Goal: Task Accomplishment & Management: Manage account settings

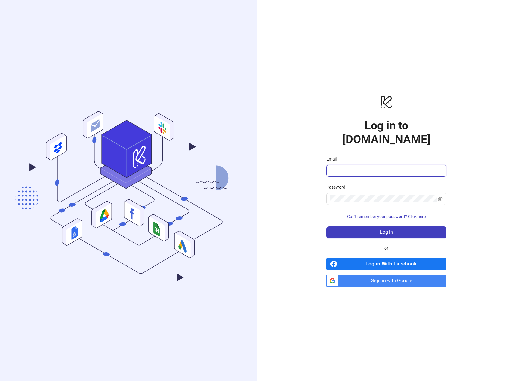
click at [377, 167] on input "Email" at bounding box center [386, 170] width 112 height 7
type input "**********"
click at [348, 196] on span at bounding box center [387, 199] width 120 height 12
drag, startPoint x: 431, startPoint y: 190, endPoint x: 431, endPoint y: 128, distance: 62.7
click at [437, 195] on div at bounding box center [437, 195] width 0 height 0
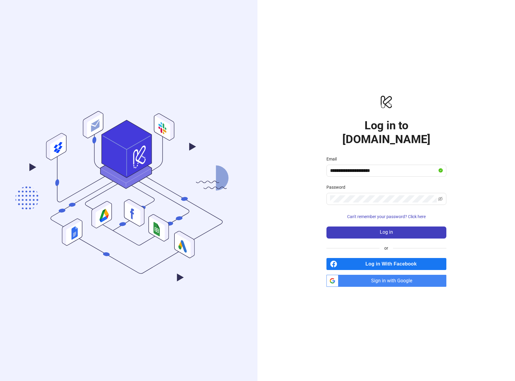
click at [323, 28] on div "**********" at bounding box center [387, 190] width 258 height 381
click at [339, 95] on div "**********" at bounding box center [387, 190] width 258 height 381
click at [353, 197] on form "**********" at bounding box center [387, 197] width 120 height 83
click at [397, 275] on span "Sign in with Google" at bounding box center [394, 281] width 106 height 12
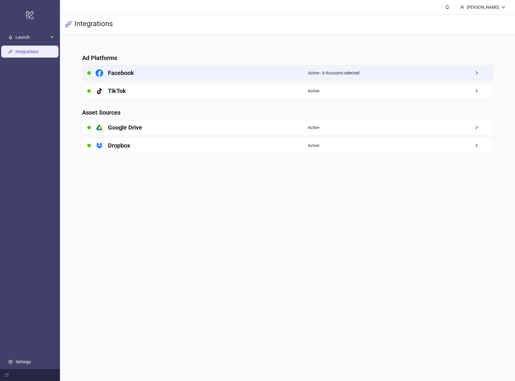
click at [305, 75] on div "Facebook" at bounding box center [196, 72] width 226 height 15
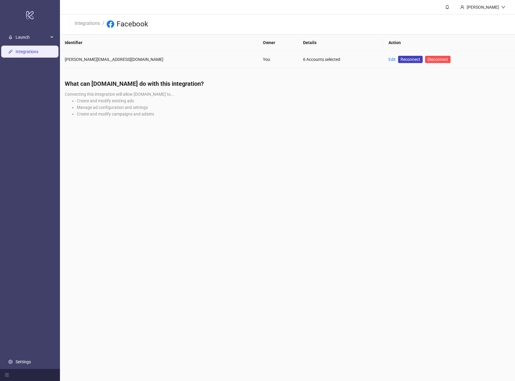
click at [384, 60] on td "Edit Reconnect Disconnect" at bounding box center [449, 59] width 131 height 17
click at [389, 61] on link "Edit" at bounding box center [392, 59] width 7 height 5
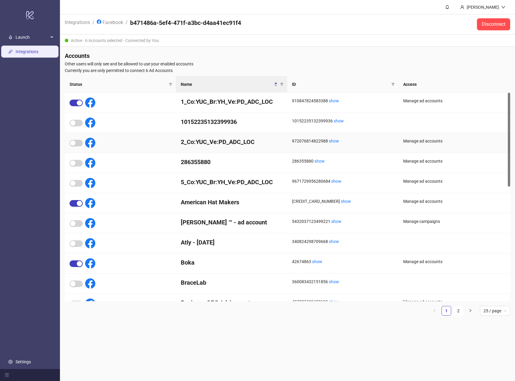
scroll to position [90, 0]
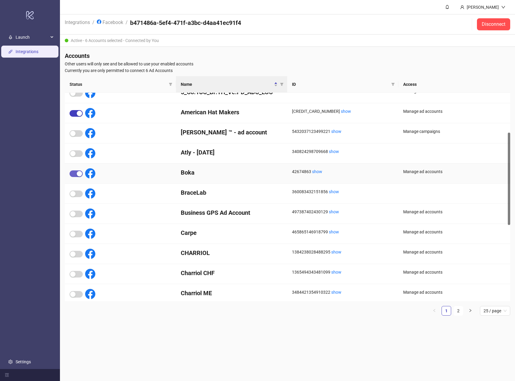
click at [78, 173] on div "button" at bounding box center [79, 173] width 5 height 5
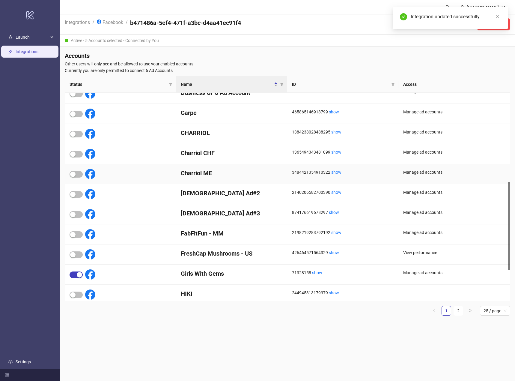
scroll to position [294, 0]
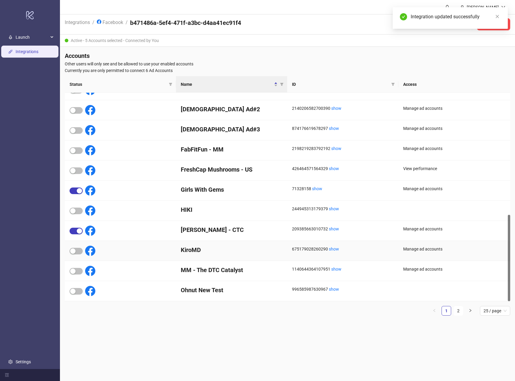
click at [77, 247] on div at bounding box center [76, 250] width 13 height 7
click at [77, 251] on span "button" at bounding box center [76, 251] width 13 height 7
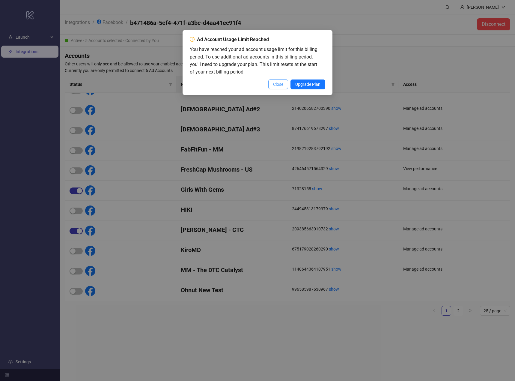
click at [282, 84] on span "Close" at bounding box center [278, 84] width 10 height 5
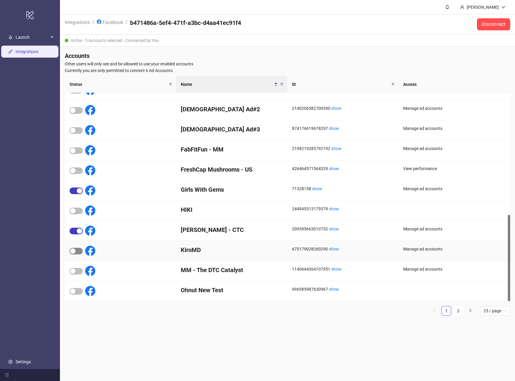
click at [77, 251] on span "button" at bounding box center [76, 251] width 13 height 7
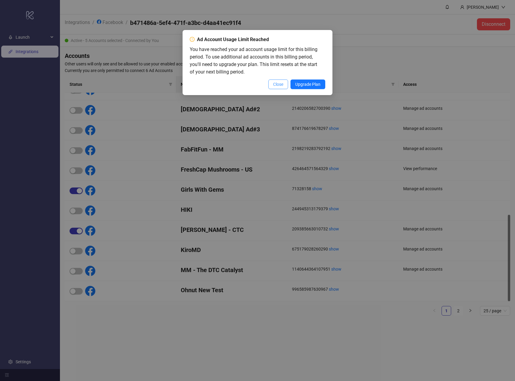
click at [277, 82] on span "Close" at bounding box center [278, 84] width 10 height 5
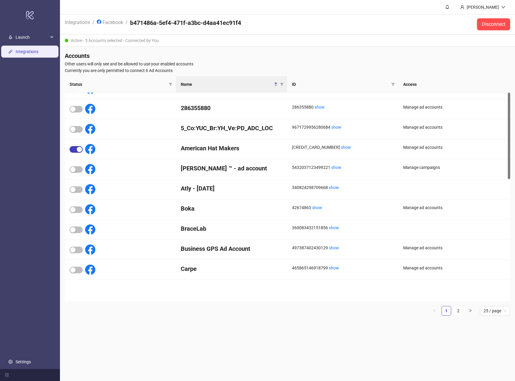
scroll to position [0, 0]
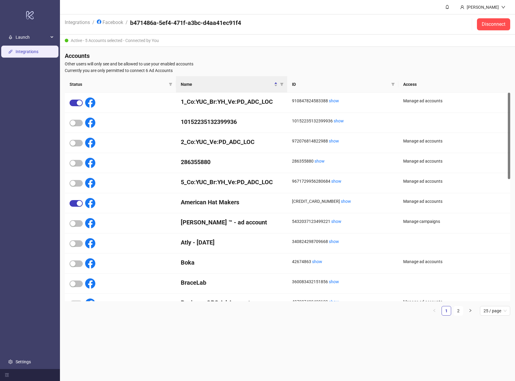
click at [17, 50] on link "Integrations" at bounding box center [27, 51] width 23 height 5
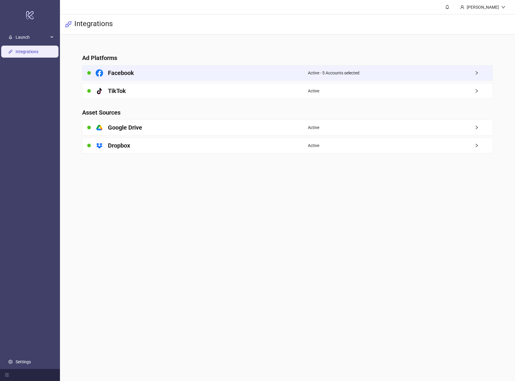
click at [366, 77] on div "Active - 5 Accounts selected" at bounding box center [400, 72] width 185 height 15
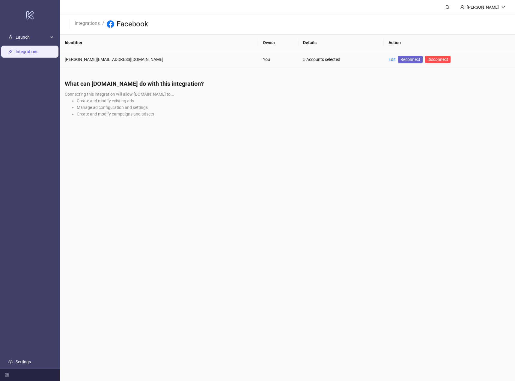
click at [401, 61] on span "Reconnect" at bounding box center [411, 59] width 20 height 7
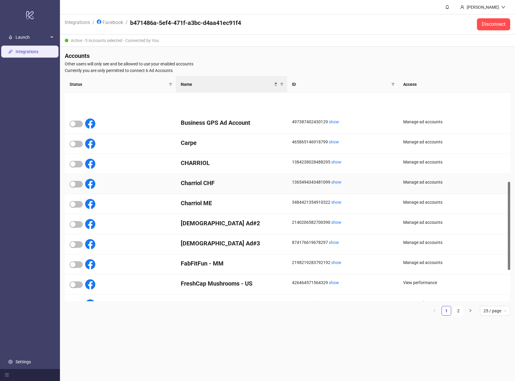
scroll to position [294, 0]
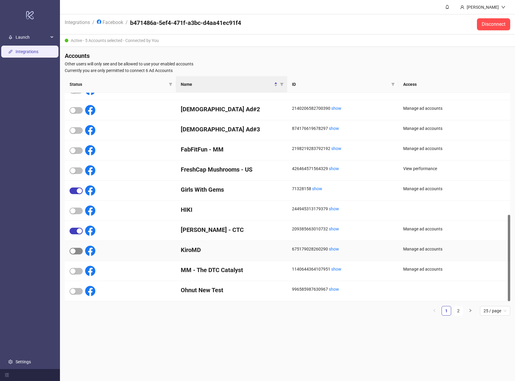
click at [81, 254] on div at bounding box center [76, 250] width 13 height 7
click at [78, 251] on span "button" at bounding box center [76, 251] width 13 height 7
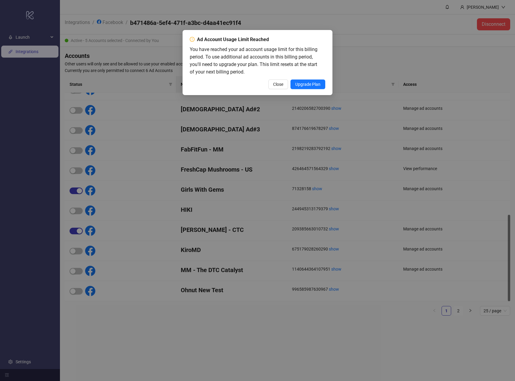
click at [277, 90] on div "Ad Account Usage Limit Reached You have reached your ad account usage limit for…" at bounding box center [258, 62] width 150 height 65
click at [275, 87] on button "Close" at bounding box center [279, 85] width 20 height 10
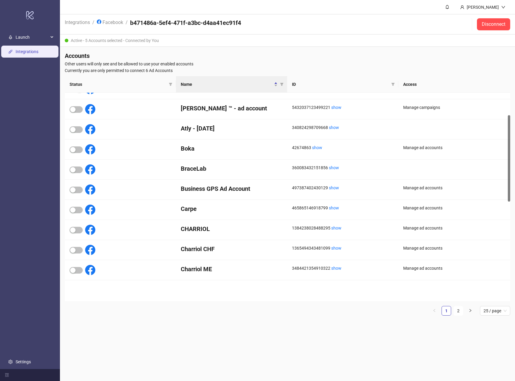
scroll to position [0, 0]
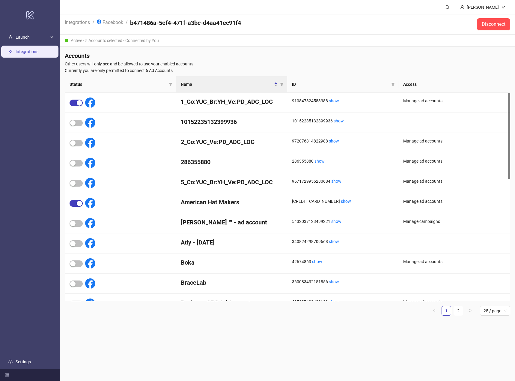
click at [26, 54] on link "Integrations" at bounding box center [27, 51] width 23 height 5
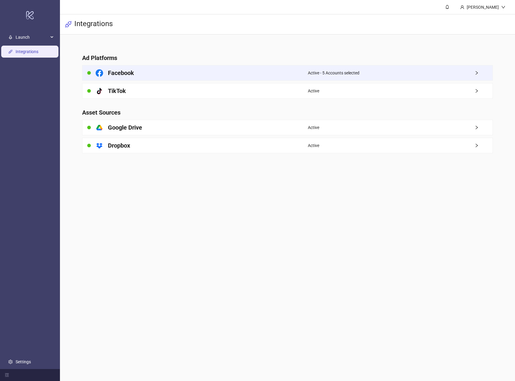
click at [365, 69] on div "Active - 5 Accounts selected" at bounding box center [400, 72] width 185 height 15
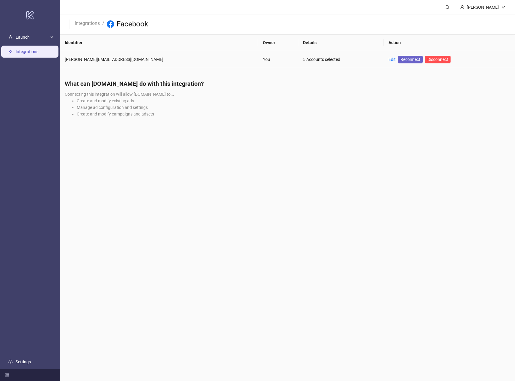
click at [401, 59] on span "Reconnect" at bounding box center [411, 59] width 20 height 7
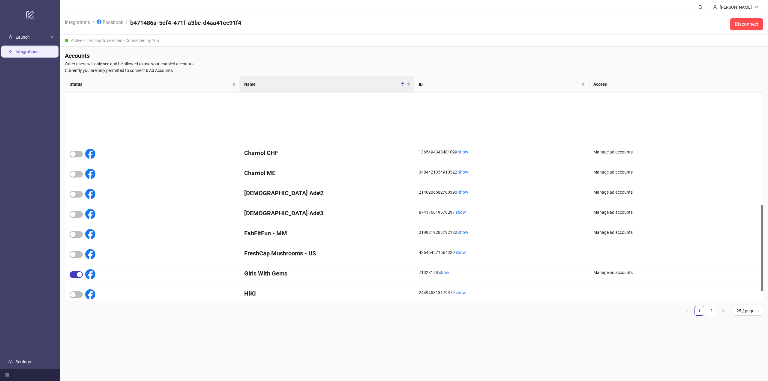
scroll to position [294, 0]
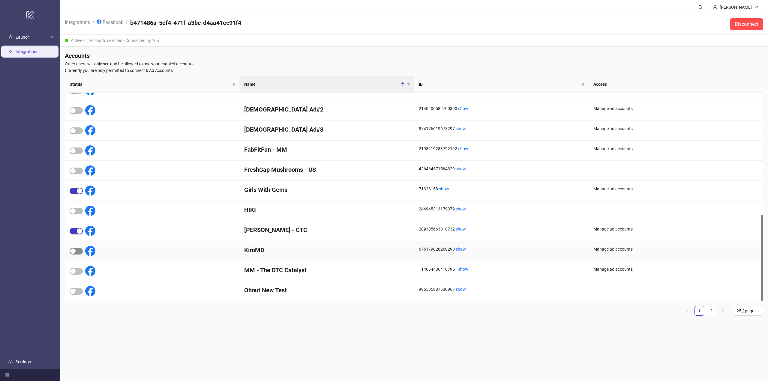
click at [71, 253] on div "button" at bounding box center [72, 251] width 5 height 5
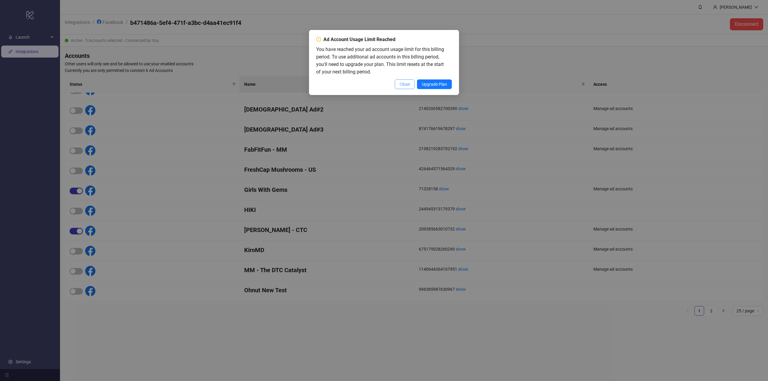
click at [403, 86] on span "Close" at bounding box center [405, 84] width 10 height 5
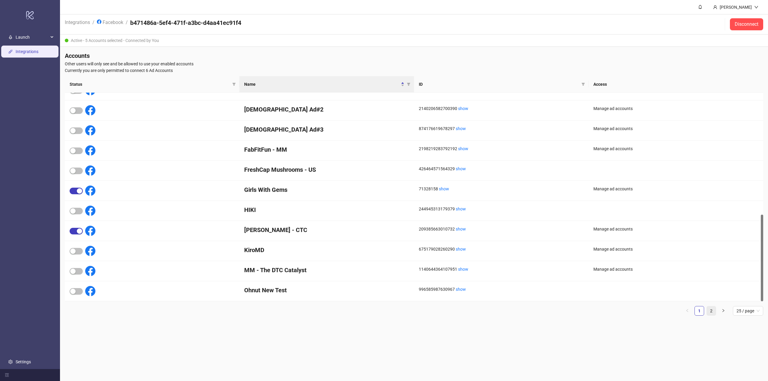
click at [715, 314] on link "2" at bounding box center [711, 311] width 9 height 9
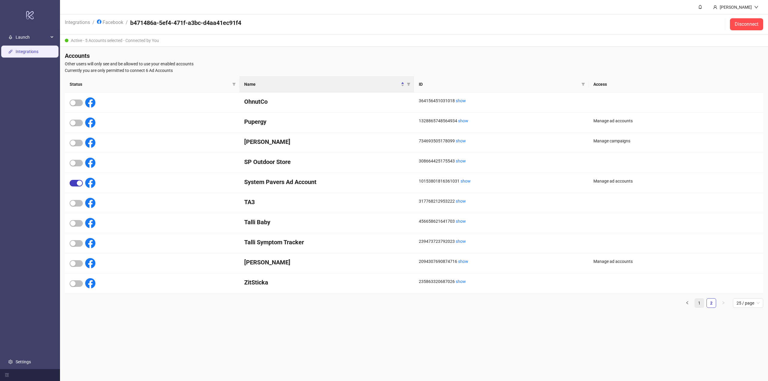
click at [696, 302] on link "1" at bounding box center [699, 303] width 9 height 9
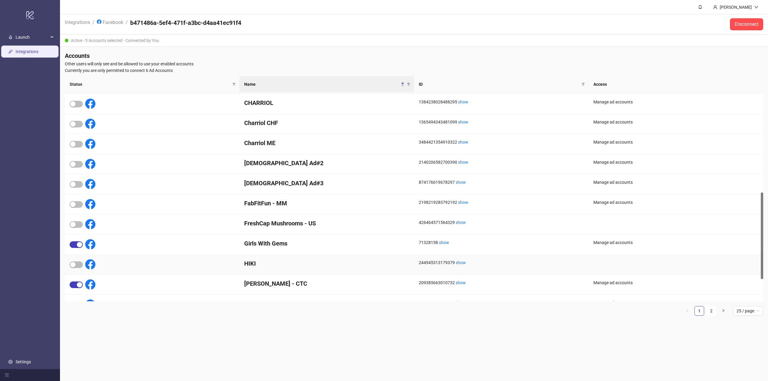
scroll to position [294, 0]
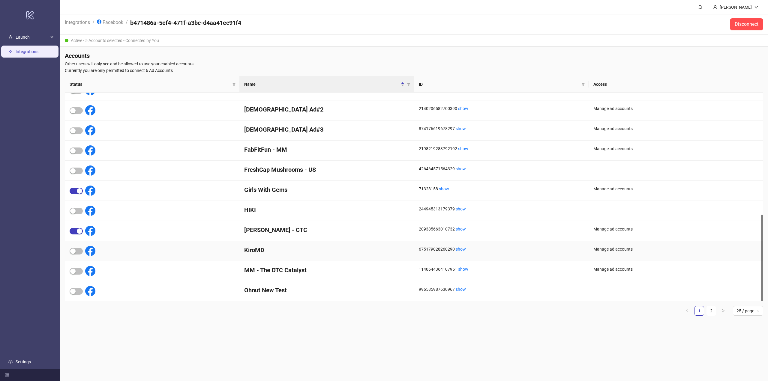
click at [83, 250] on div at bounding box center [83, 251] width 26 height 10
click at [77, 249] on span "button" at bounding box center [76, 251] width 13 height 7
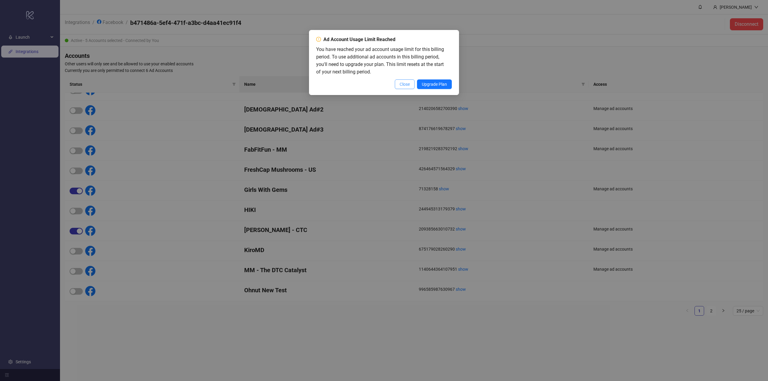
click at [407, 86] on span "Close" at bounding box center [405, 84] width 10 height 5
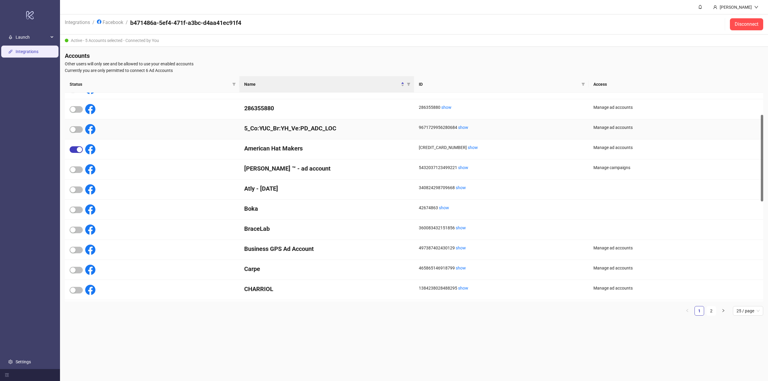
scroll to position [0, 0]
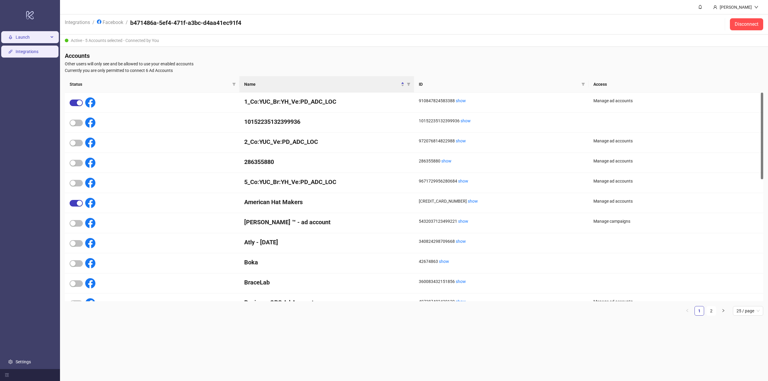
click at [14, 34] on div "Launch" at bounding box center [30, 37] width 58 height 12
click at [28, 81] on link "Integrations" at bounding box center [27, 79] width 23 height 5
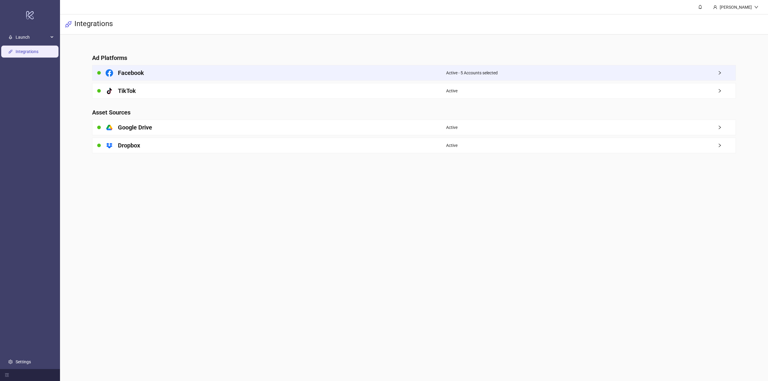
drag, startPoint x: 523, startPoint y: 73, endPoint x: 527, endPoint y: 73, distance: 3.9
click at [523, 73] on div "Active - 5 Accounts selected" at bounding box center [591, 72] width 290 height 15
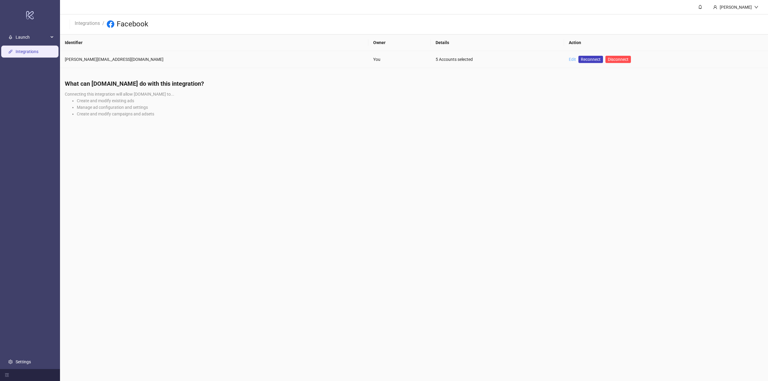
click at [569, 58] on link "Edit" at bounding box center [572, 59] width 7 height 5
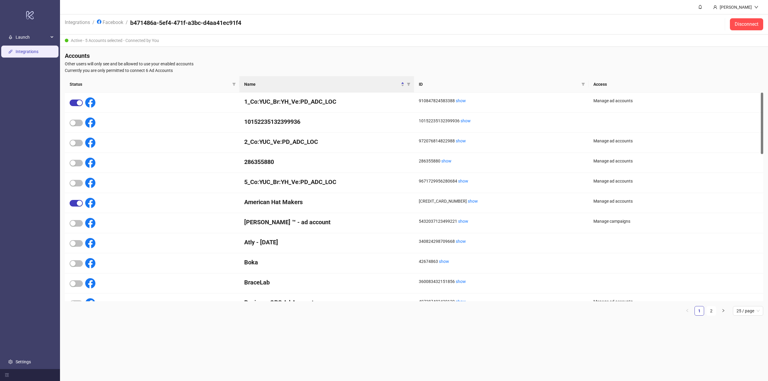
drag, startPoint x: 271, startPoint y: 71, endPoint x: 294, endPoint y: 73, distance: 22.9
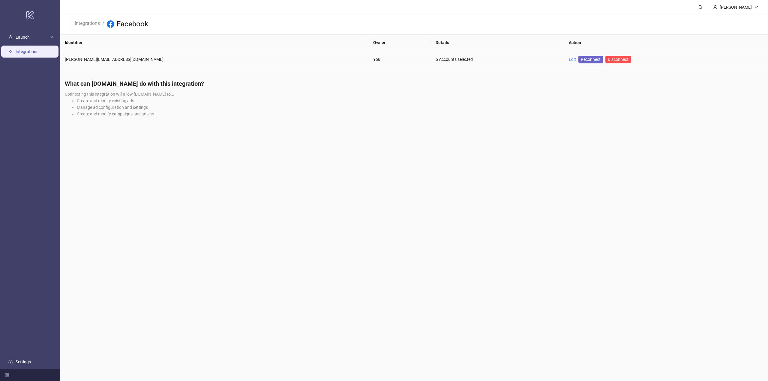
click at [581, 59] on span "Reconnect" at bounding box center [591, 59] width 20 height 7
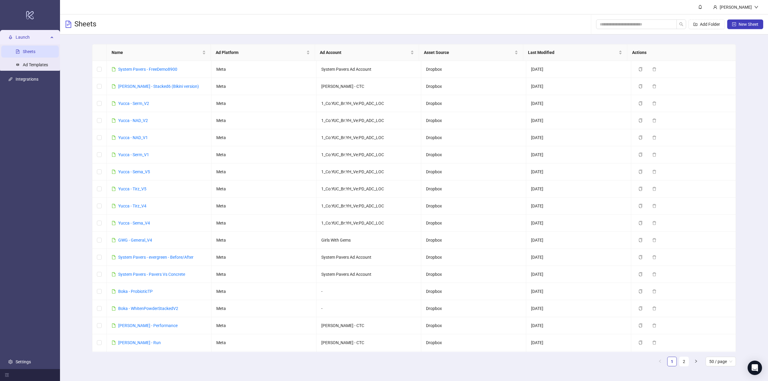
click at [23, 53] on link "Sheets" at bounding box center [29, 51] width 13 height 5
click at [25, 64] on link "Ad Templates" at bounding box center [35, 64] width 25 height 5
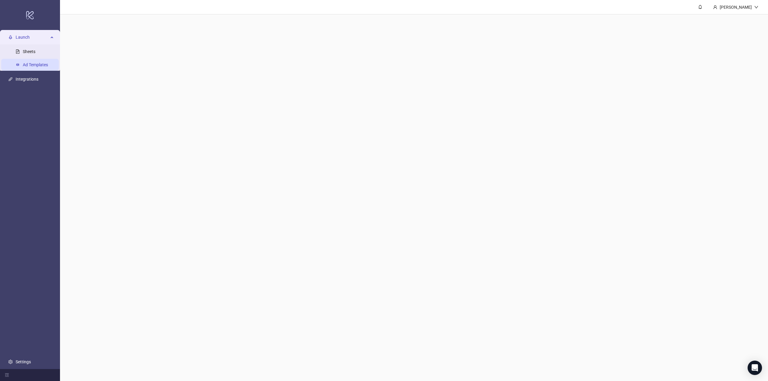
click at [26, 64] on link "Ad Templates" at bounding box center [35, 64] width 25 height 5
click at [25, 77] on link "Integrations" at bounding box center [27, 79] width 23 height 5
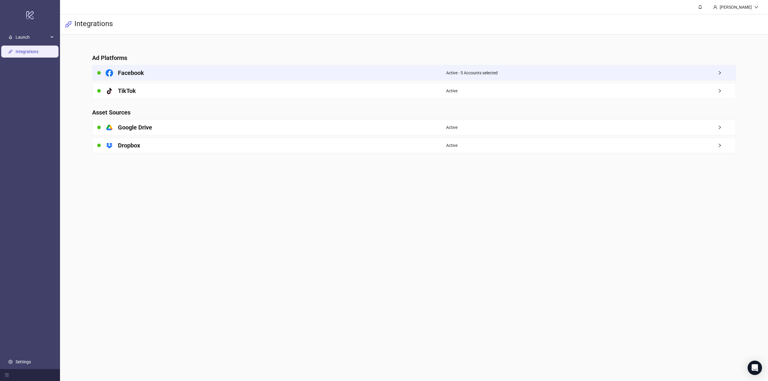
click at [506, 74] on div "Active - 5 Accounts selected" at bounding box center [591, 72] width 290 height 15
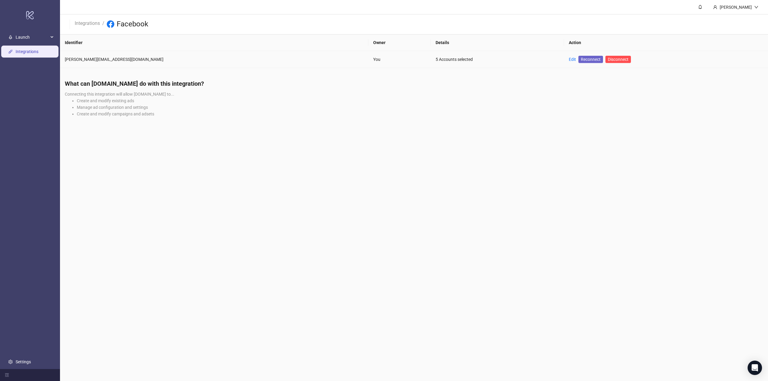
click at [581, 59] on span "Reconnect" at bounding box center [591, 59] width 20 height 7
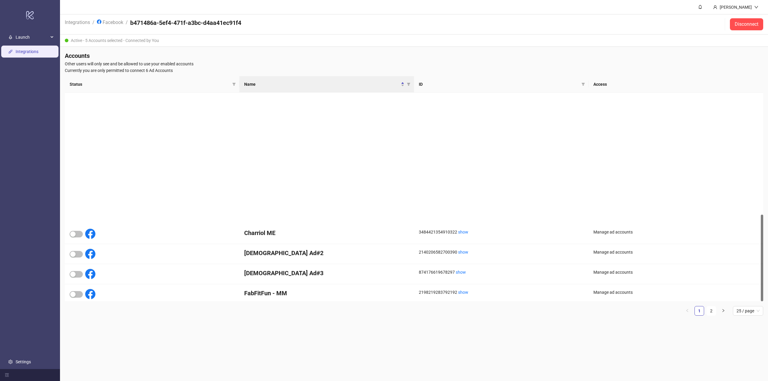
scroll to position [294, 0]
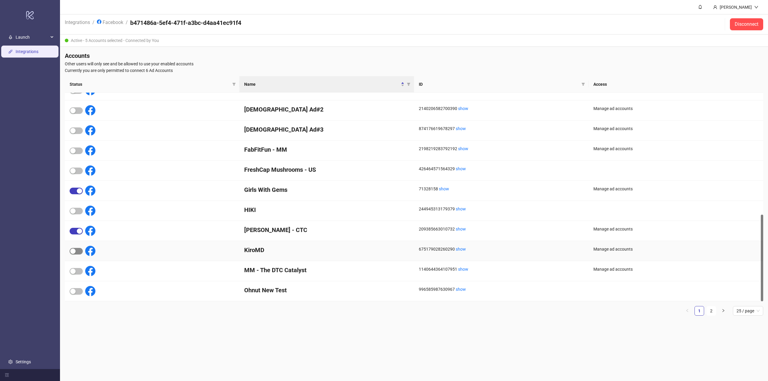
click at [75, 252] on div "button" at bounding box center [72, 251] width 5 height 5
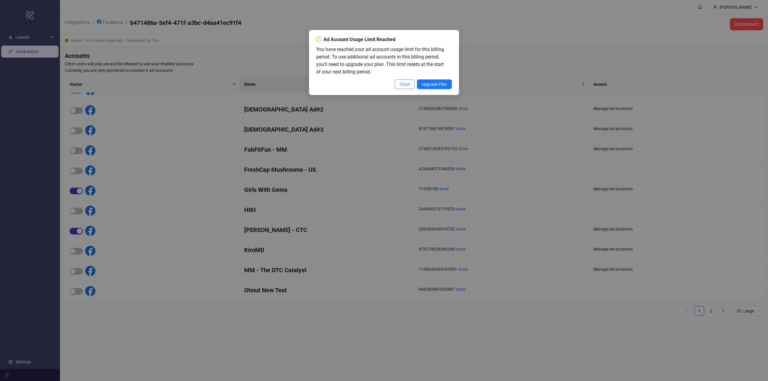
click at [407, 86] on span "Close" at bounding box center [405, 84] width 10 height 5
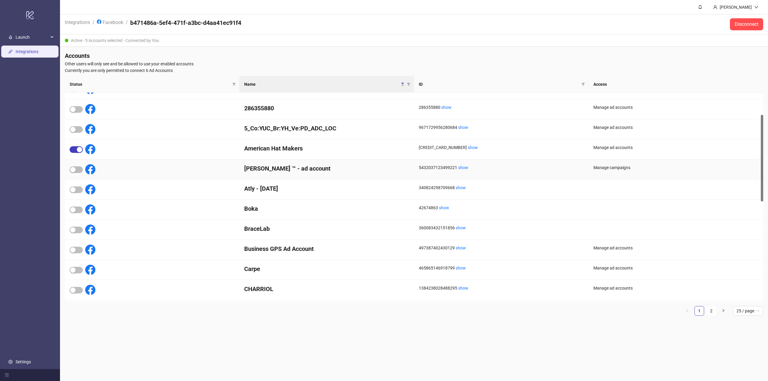
scroll to position [0, 0]
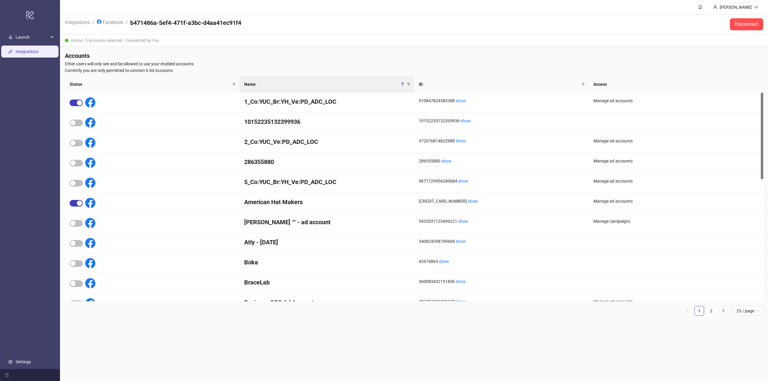
click at [99, 41] on div "Active - 5 Accounts selected - Connected by You" at bounding box center [414, 41] width 708 height 12
drag, startPoint x: 3, startPoint y: 38, endPoint x: 14, endPoint y: 47, distance: 13.4
click at [14, 47] on ul "Launch Integrations Settings" at bounding box center [30, 199] width 60 height 339
click at [17, 54] on link "Integrations" at bounding box center [27, 51] width 23 height 5
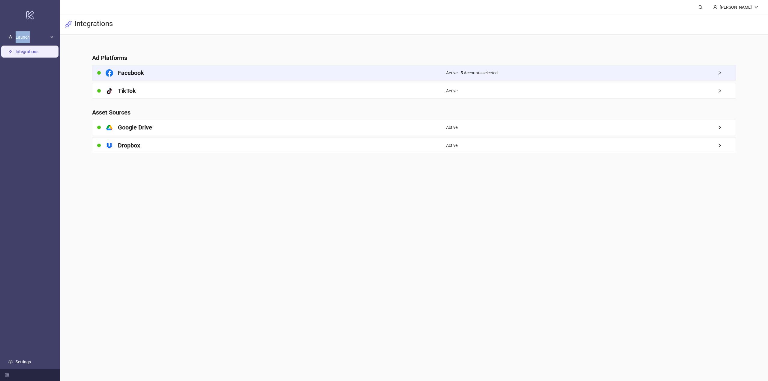
click at [119, 73] on h4 "Facebook" at bounding box center [131, 73] width 26 height 8
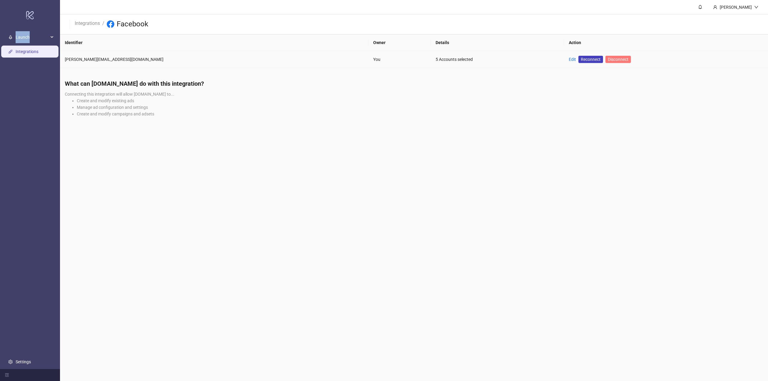
click at [608, 62] on span "Disconnect" at bounding box center [618, 59] width 21 height 5
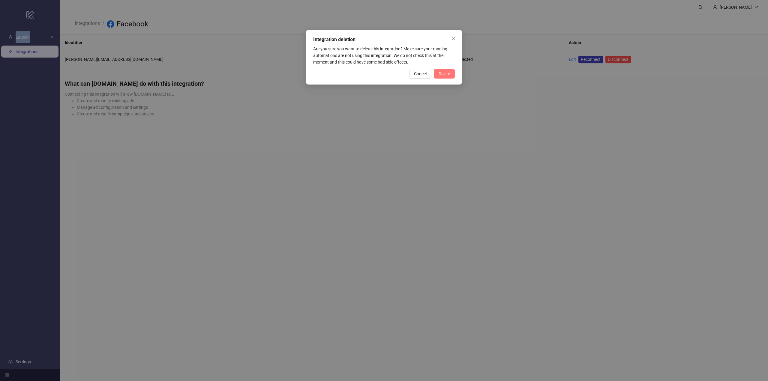
click at [445, 71] on span "Delete" at bounding box center [444, 73] width 11 height 5
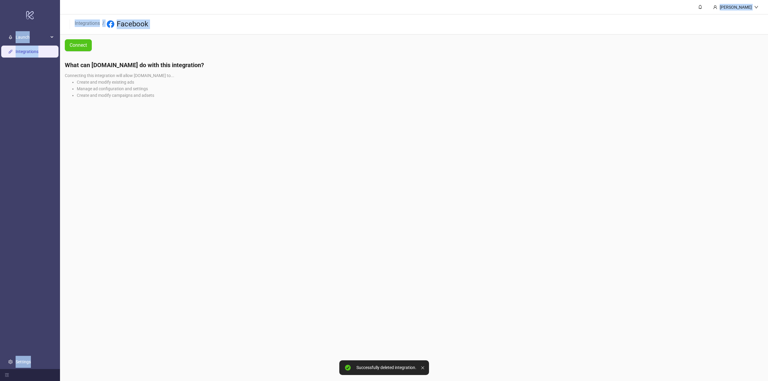
drag, startPoint x: 445, startPoint y: 71, endPoint x: 162, endPoint y: 50, distance: 284.0
click at [72, 49] on span "Connect" at bounding box center [78, 45] width 17 height 8
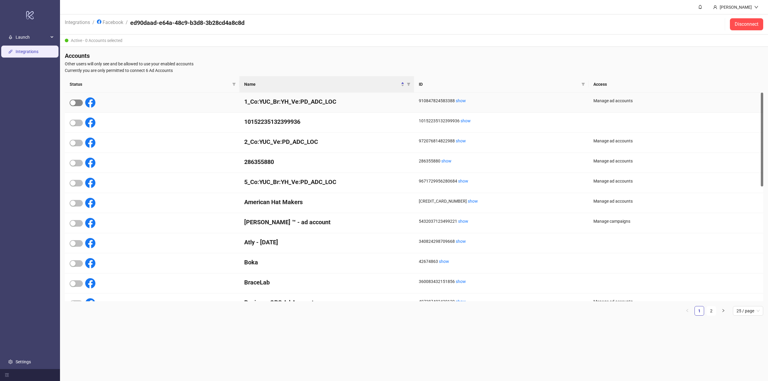
click at [70, 102] on span "button" at bounding box center [76, 103] width 13 height 7
click at [85, 202] on icon at bounding box center [90, 203] width 10 height 10
click at [73, 203] on div "button" at bounding box center [72, 203] width 5 height 5
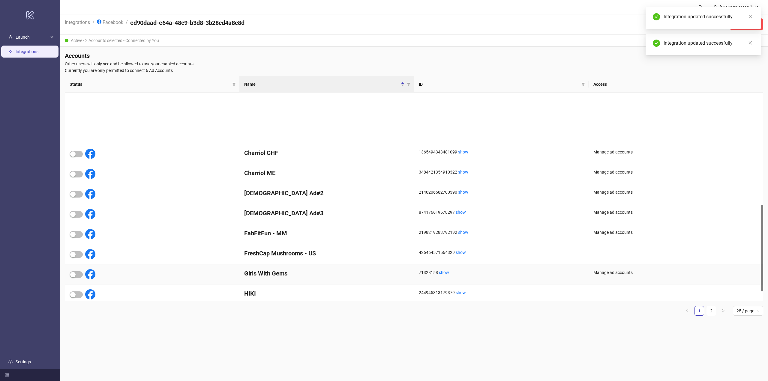
scroll to position [294, 0]
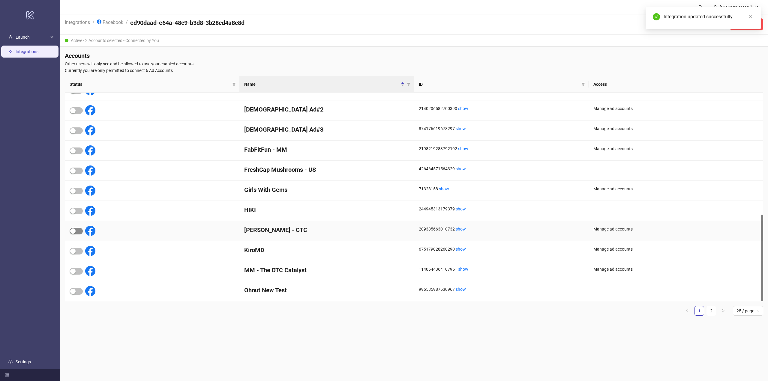
click at [70, 231] on span "button" at bounding box center [76, 231] width 13 height 7
click at [76, 248] on span "button" at bounding box center [76, 251] width 13 height 7
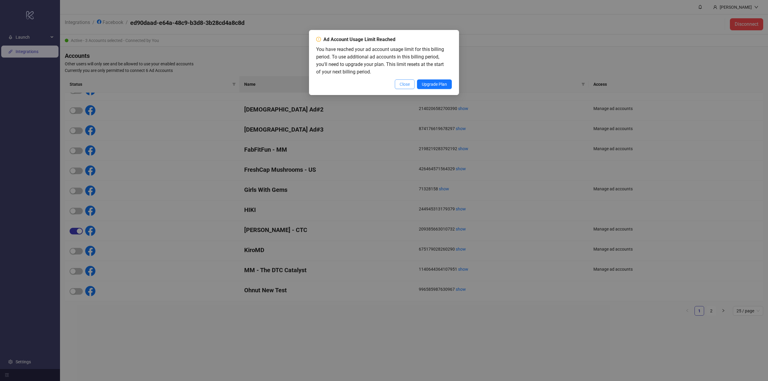
click at [404, 83] on span "Close" at bounding box center [405, 84] width 10 height 5
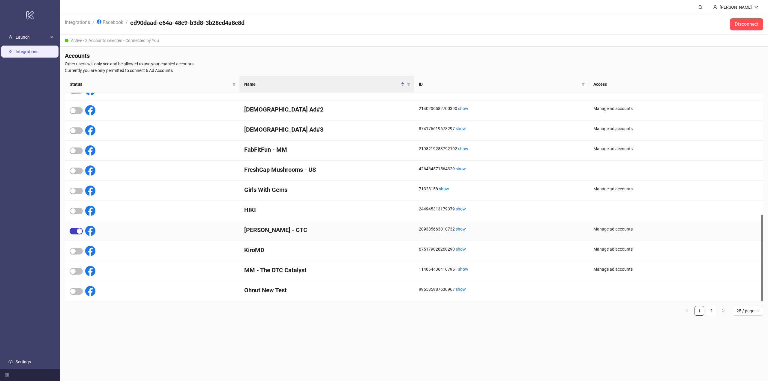
drag, startPoint x: 68, startPoint y: 234, endPoint x: 71, endPoint y: 232, distance: 3.2
click at [68, 234] on div at bounding box center [152, 231] width 175 height 20
click at [76, 232] on span "button" at bounding box center [76, 231] width 13 height 7
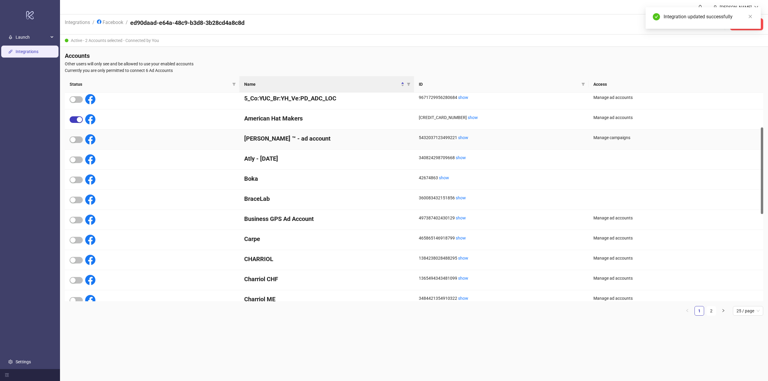
scroll to position [0, 0]
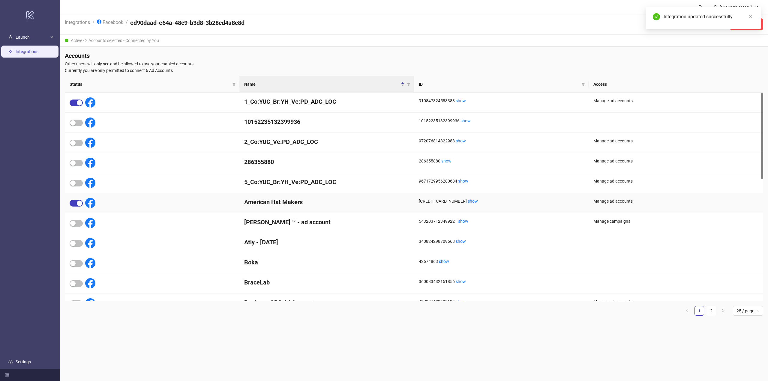
click at [73, 210] on div at bounding box center [152, 203] width 175 height 20
click at [78, 202] on div "button" at bounding box center [79, 203] width 5 height 5
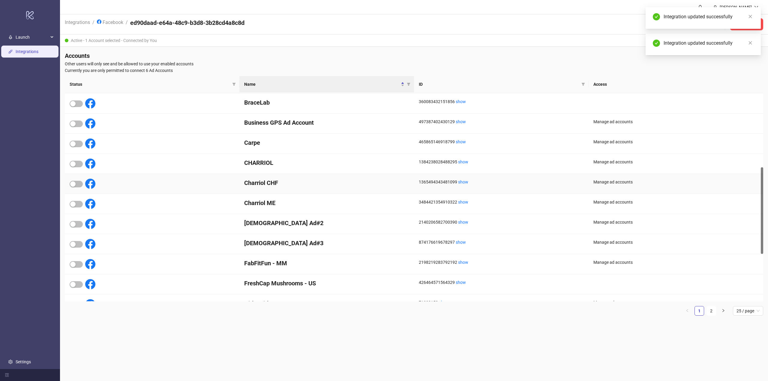
scroll to position [294, 0]
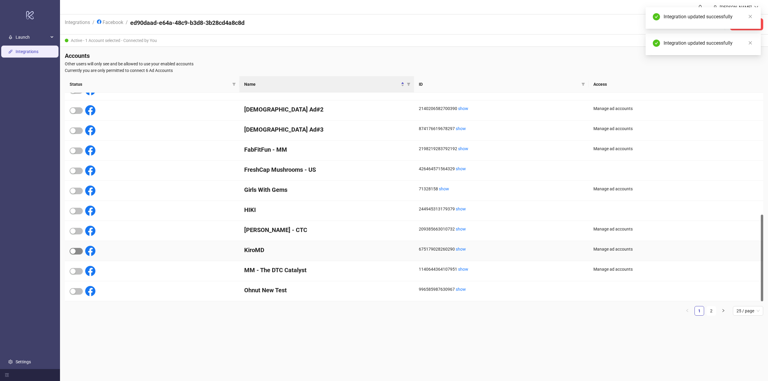
click at [80, 250] on span "button" at bounding box center [76, 251] width 13 height 7
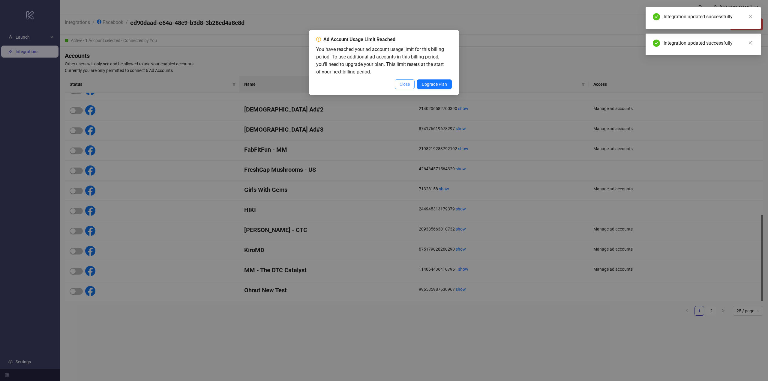
click at [403, 87] on span "Close" at bounding box center [405, 84] width 10 height 5
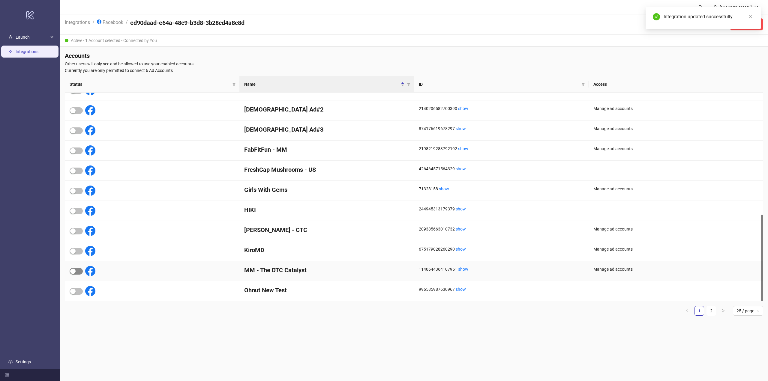
click at [75, 272] on div "button" at bounding box center [72, 271] width 5 height 5
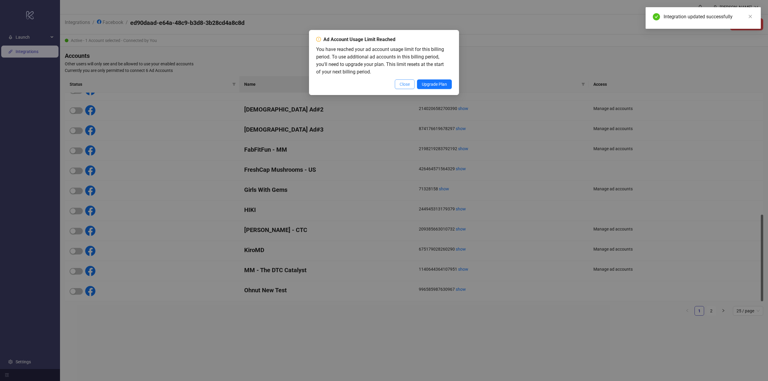
click at [398, 80] on button "Close" at bounding box center [405, 85] width 20 height 10
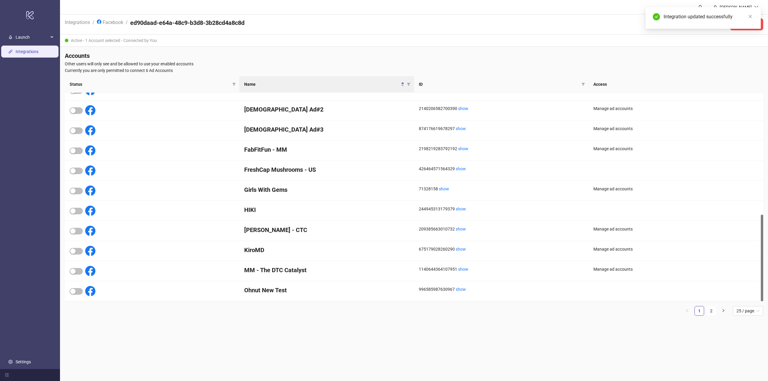
click at [402, 82] on div "Ad Account Usage Limit Reached You have reached your ad account usage limit for…" at bounding box center [384, 190] width 768 height 381
click at [78, 150] on span "button" at bounding box center [76, 151] width 13 height 7
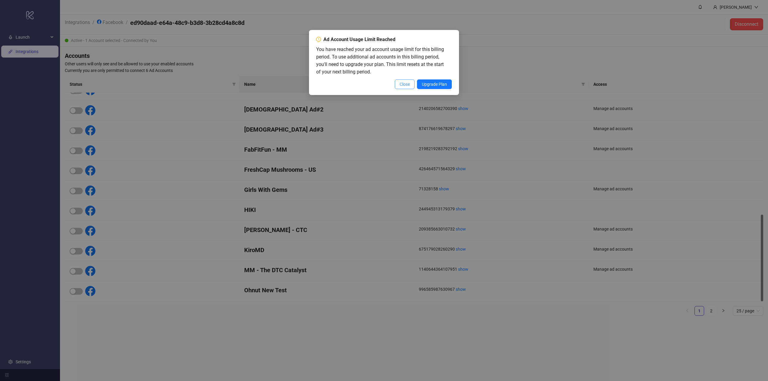
click at [410, 82] on span "Close" at bounding box center [405, 84] width 10 height 5
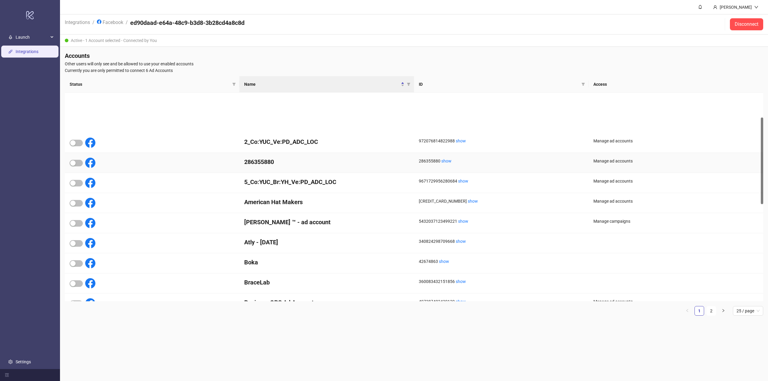
scroll to position [150, 0]
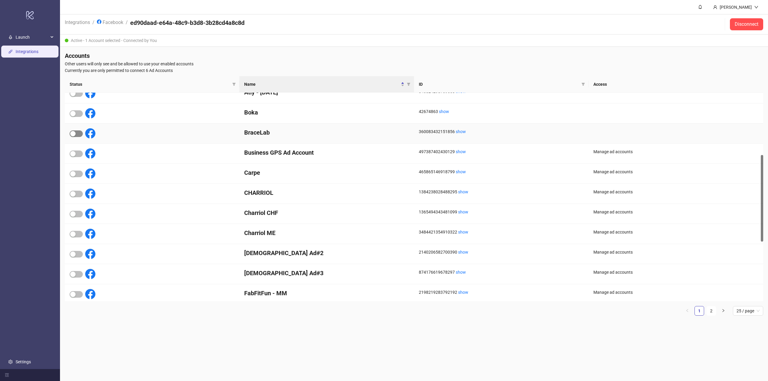
click at [71, 131] on div "button" at bounding box center [72, 133] width 5 height 5
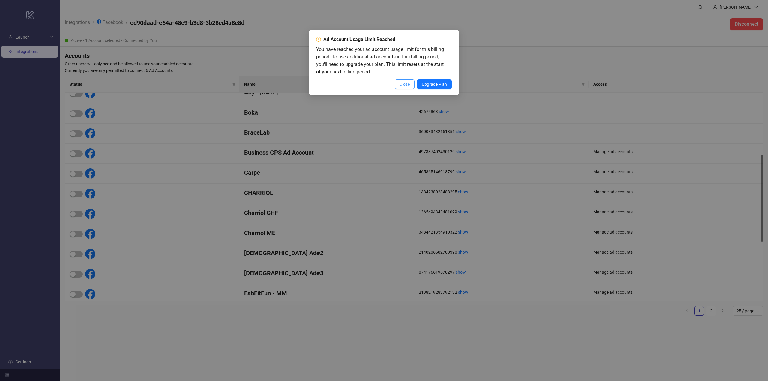
click at [411, 83] on button "Close" at bounding box center [405, 85] width 20 height 10
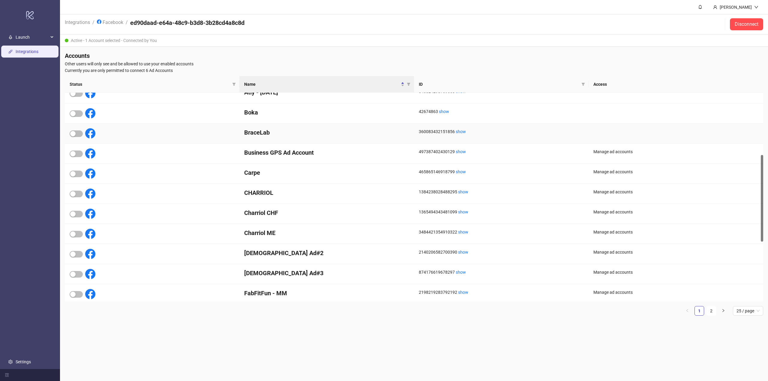
scroll to position [240, 0]
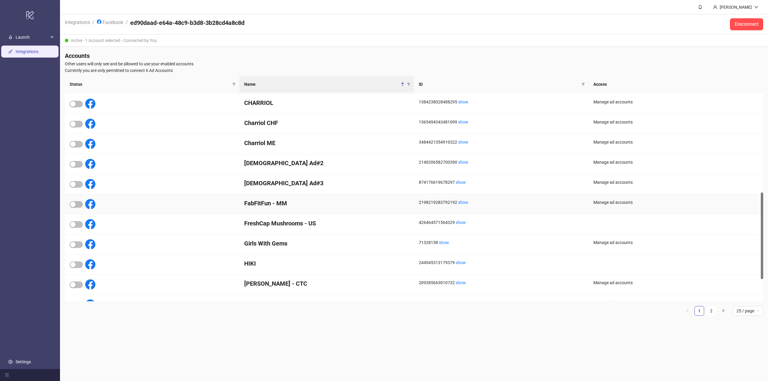
click at [71, 209] on div at bounding box center [83, 204] width 26 height 10
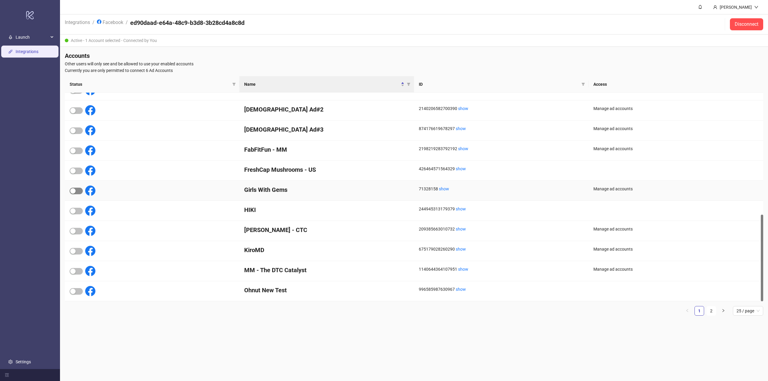
click at [82, 191] on span "button" at bounding box center [76, 191] width 13 height 7
click at [74, 232] on div "button" at bounding box center [72, 231] width 5 height 5
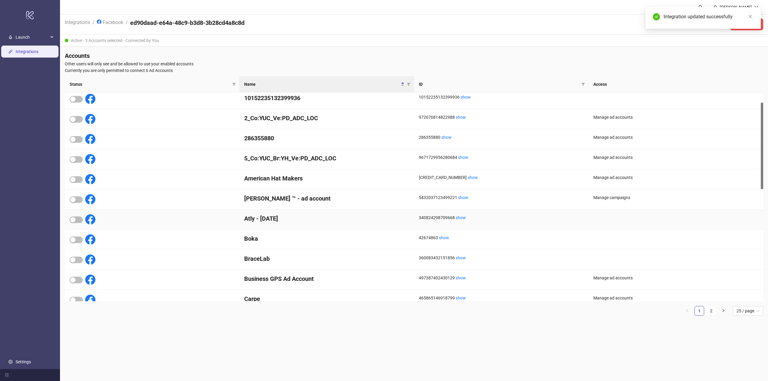
scroll to position [0, 0]
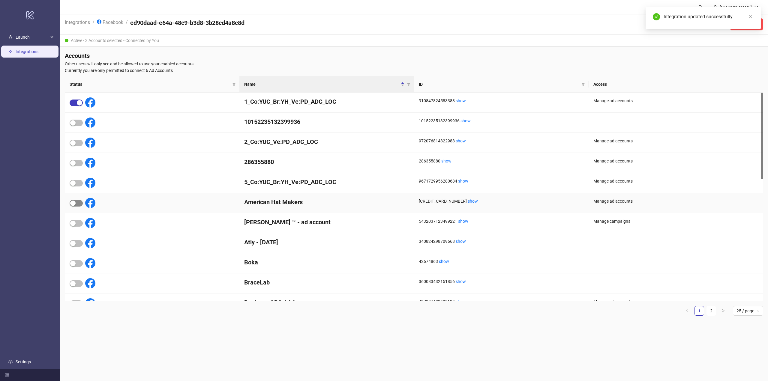
click at [74, 205] on div "button" at bounding box center [72, 203] width 5 height 5
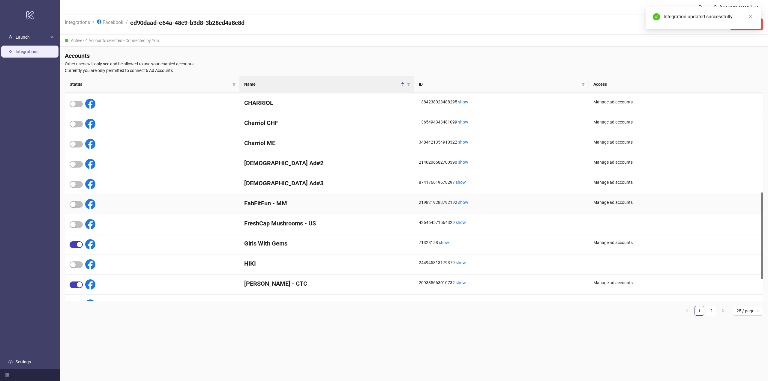
scroll to position [294, 0]
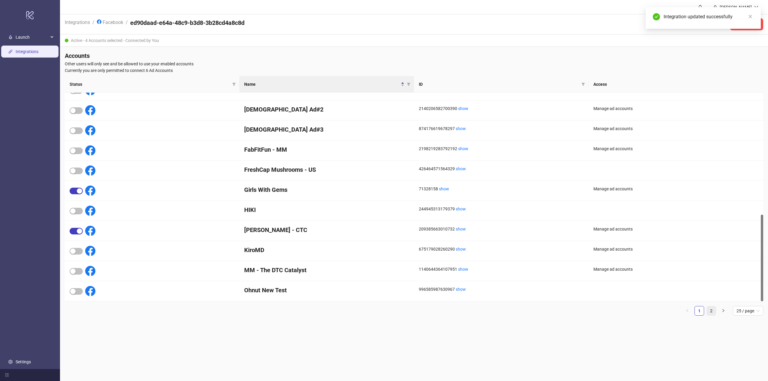
click at [713, 313] on link "2" at bounding box center [711, 311] width 9 height 9
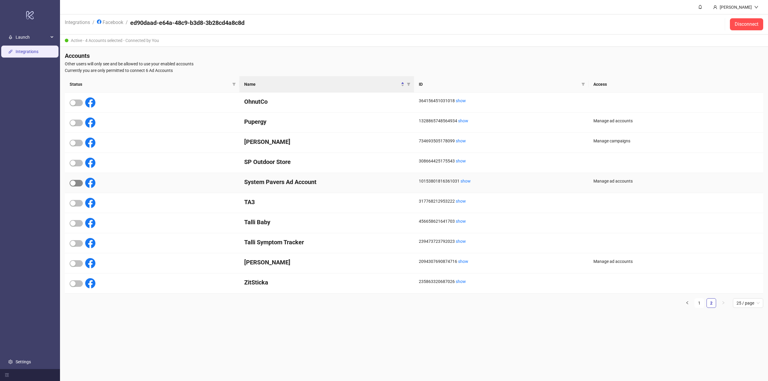
click at [76, 184] on button "button" at bounding box center [76, 183] width 13 height 7
click at [749, 16] on icon "close" at bounding box center [750, 16] width 4 height 4
click at [10, 37] on icon "rocket" at bounding box center [10, 37] width 4 height 4
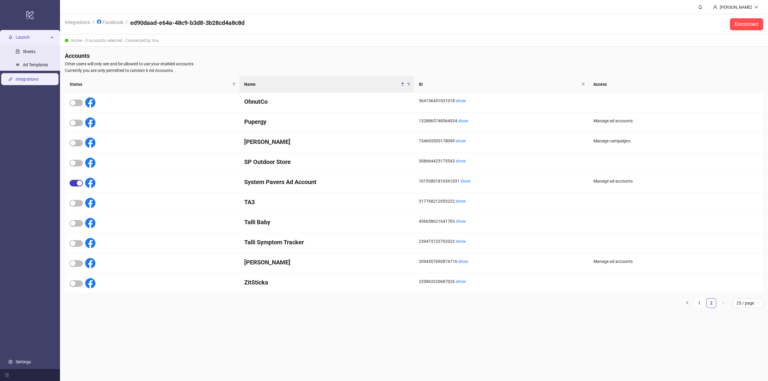
click at [16, 77] on link "Integrations" at bounding box center [27, 79] width 23 height 5
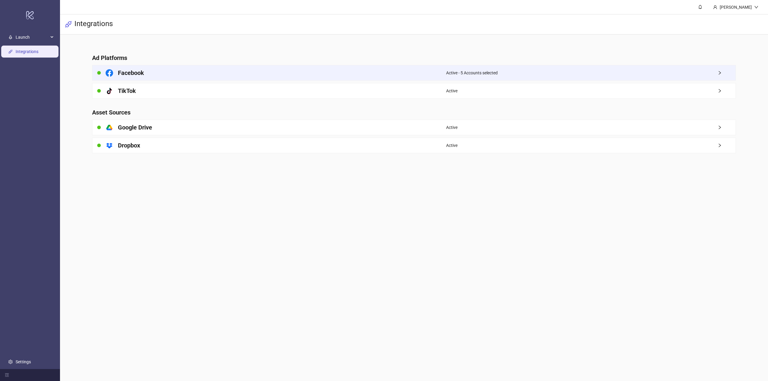
click at [374, 77] on div "Facebook" at bounding box center [269, 72] width 354 height 15
